Goal: Transaction & Acquisition: Purchase product/service

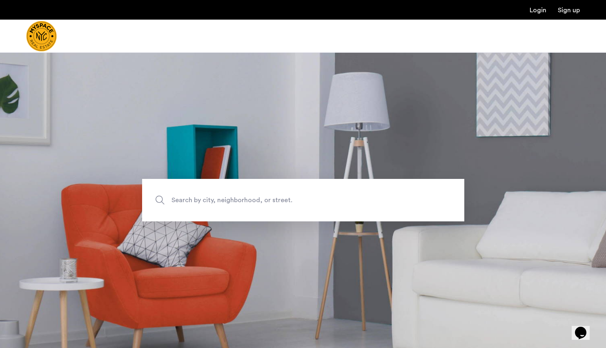
click at [305, 205] on span "Search by city, neighborhood, or street." at bounding box center [283, 200] width 225 height 11
click at [305, 205] on input "Search by city, neighborhood, or street." at bounding box center [303, 200] width 322 height 42
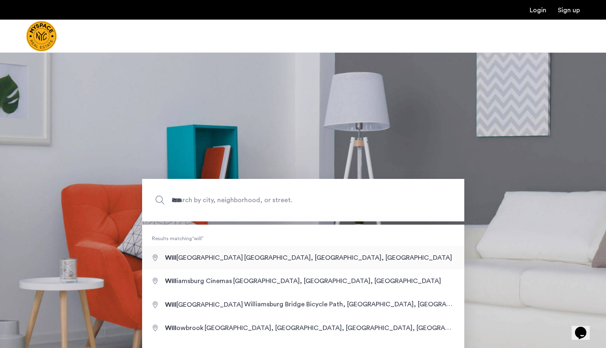
type input "**********"
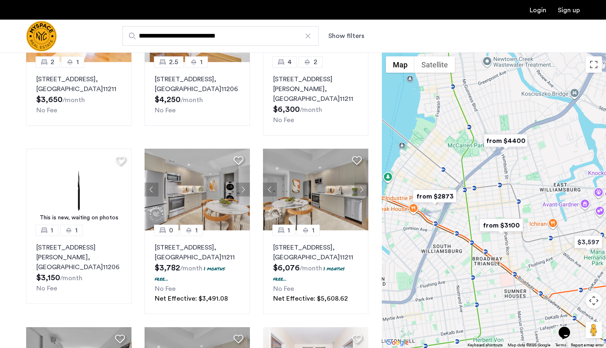
scroll to position [129, 0]
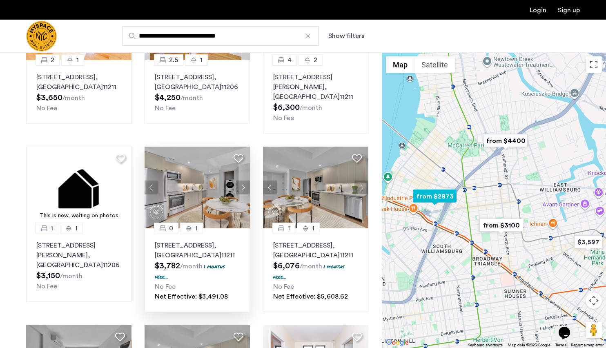
click at [184, 240] on p "[STREET_ADDRESS]" at bounding box center [197, 250] width 85 height 20
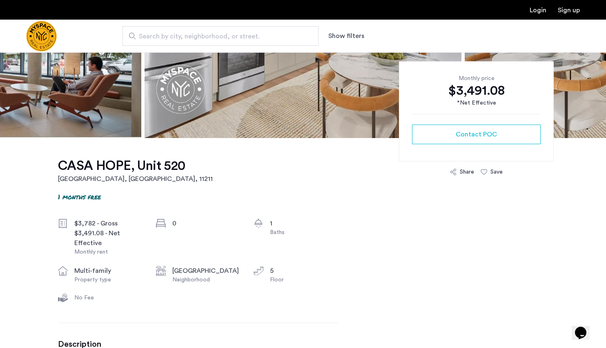
scroll to position [163, 0]
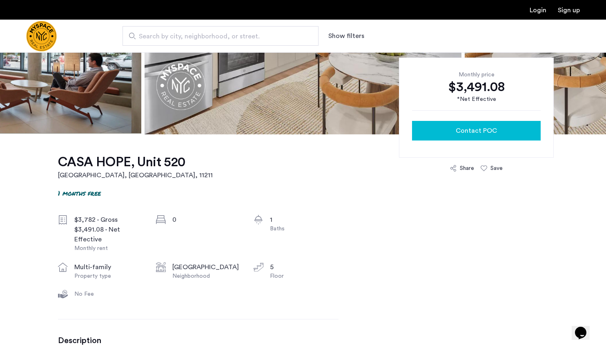
click at [449, 133] on div "Contact POC" at bounding box center [476, 131] width 116 height 10
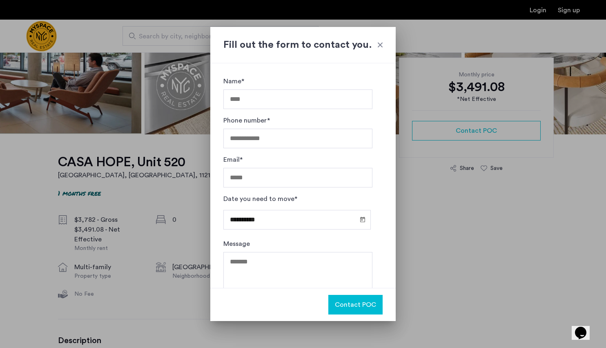
click at [381, 45] on div at bounding box center [380, 45] width 8 height 8
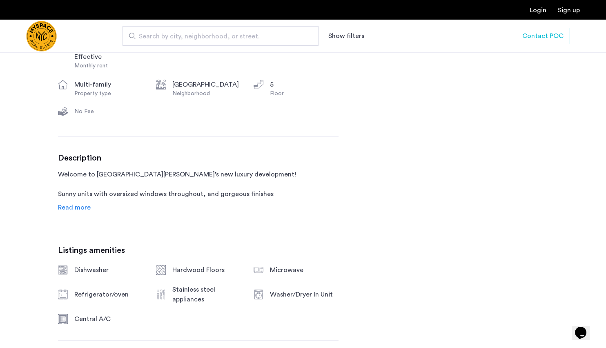
scroll to position [424, 0]
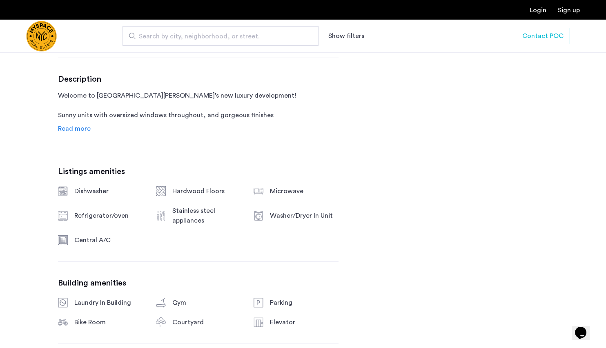
click at [83, 128] on span "Read more" at bounding box center [74, 128] width 33 height 7
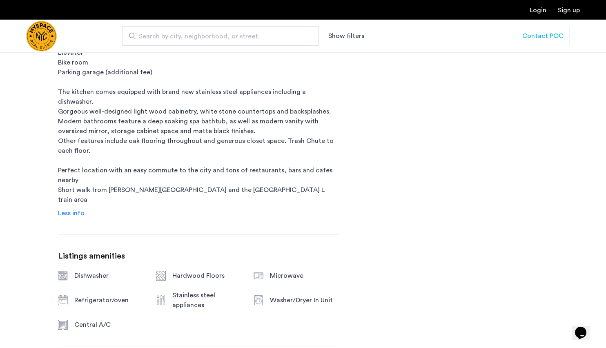
scroll to position [569, 0]
